Goal: Navigation & Orientation: Find specific page/section

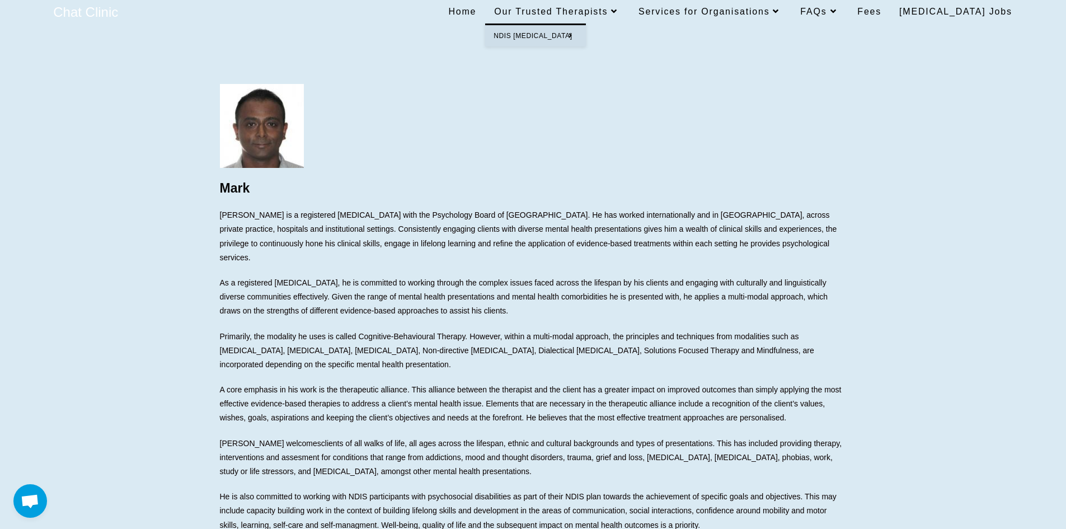
click at [621, 11] on icon at bounding box center [614, 11] width 13 height 9
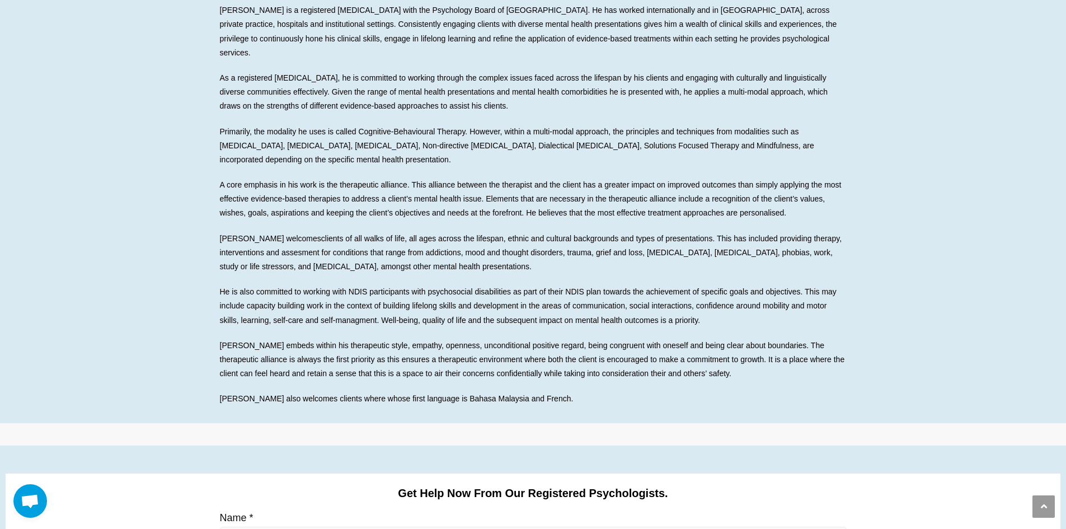
scroll to position [280, 0]
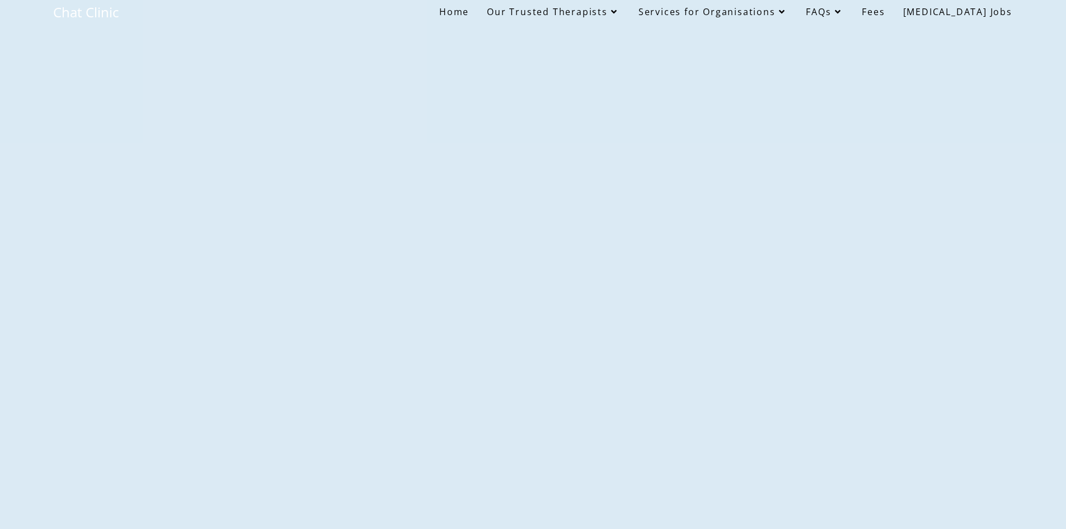
click at [568, 12] on span "Our Trusted Therapists" at bounding box center [553, 12] width 133 height 12
click at [947, 13] on span "[MEDICAL_DATA] Jobs" at bounding box center [957, 12] width 109 height 12
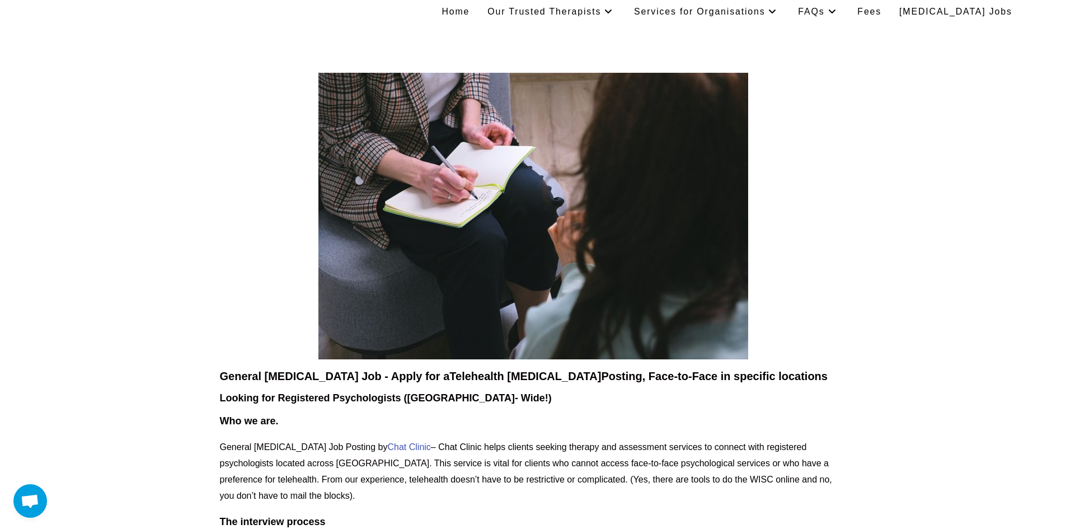
click at [882, 10] on span "Fees" at bounding box center [869, 12] width 24 height 10
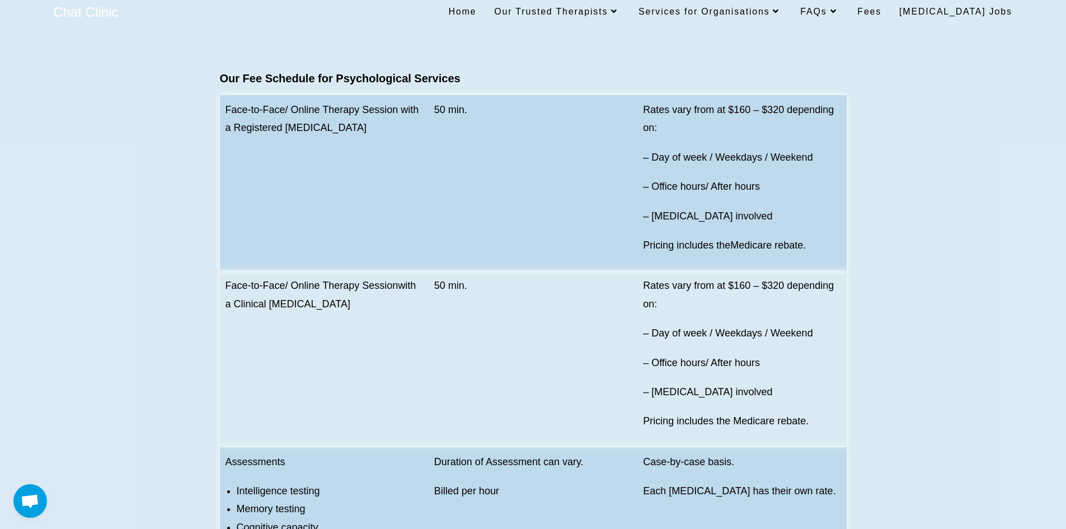
click at [476, 14] on span "Home" at bounding box center [462, 12] width 28 height 10
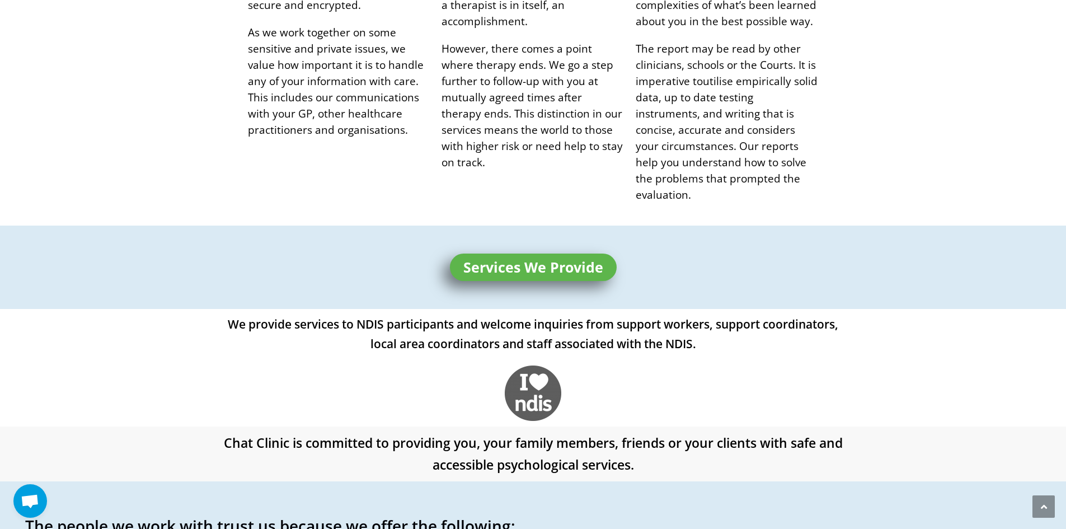
scroll to position [1231, 0]
click at [544, 261] on span "Services We Provide" at bounding box center [533, 268] width 140 height 14
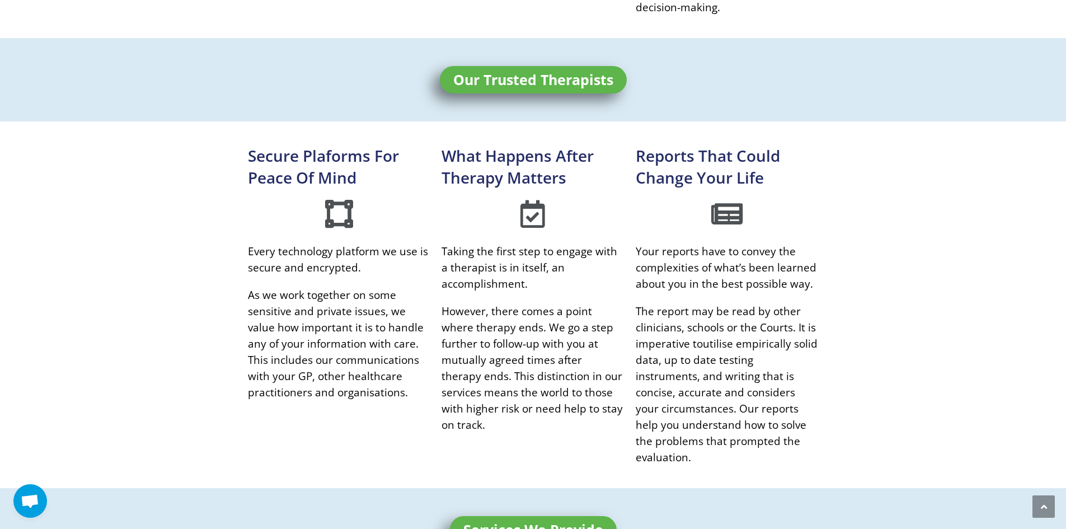
scroll to position [951, 0]
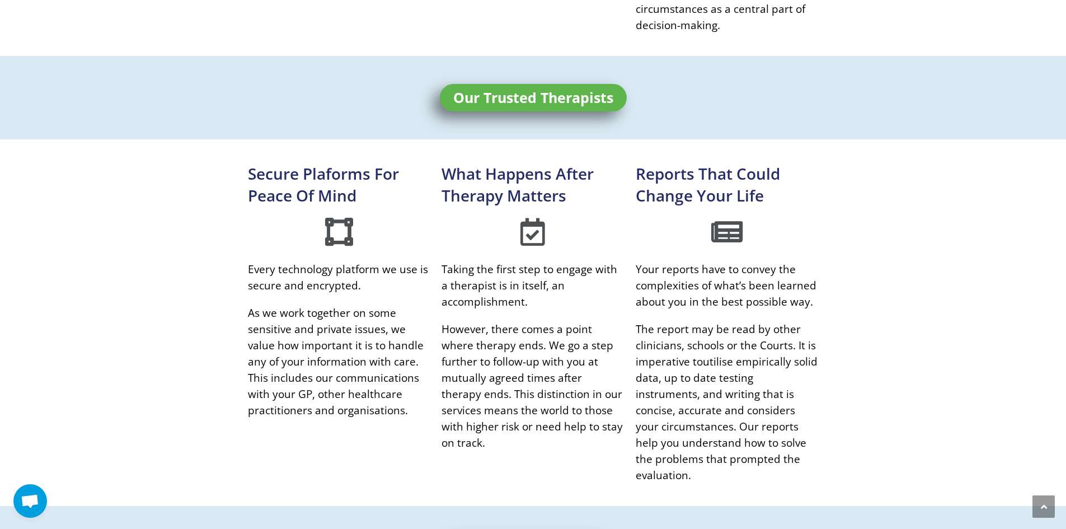
click at [516, 94] on span "Our Trusted Therapists" at bounding box center [533, 98] width 160 height 14
